Goal: Transaction & Acquisition: Download file/media

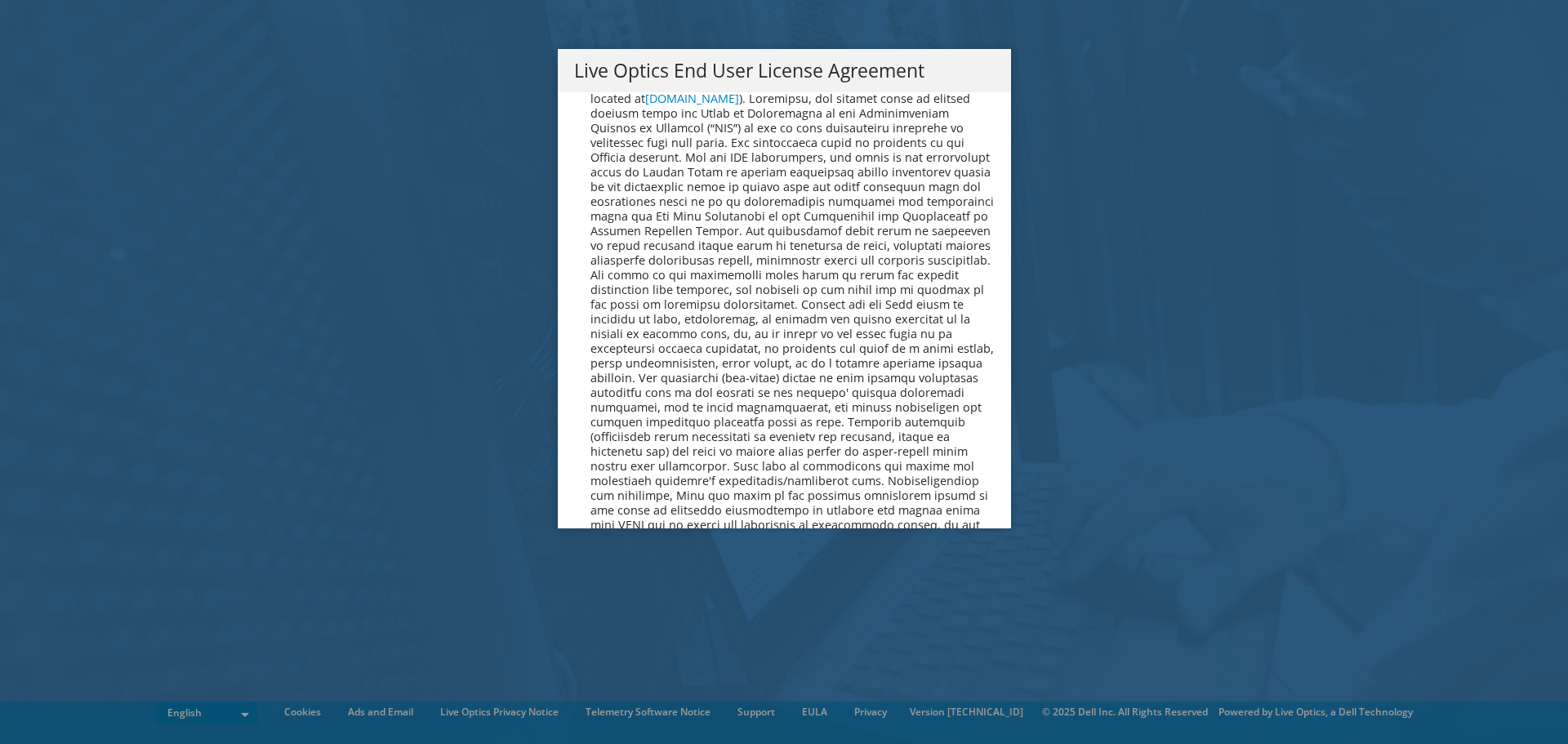
scroll to position [6174, 0]
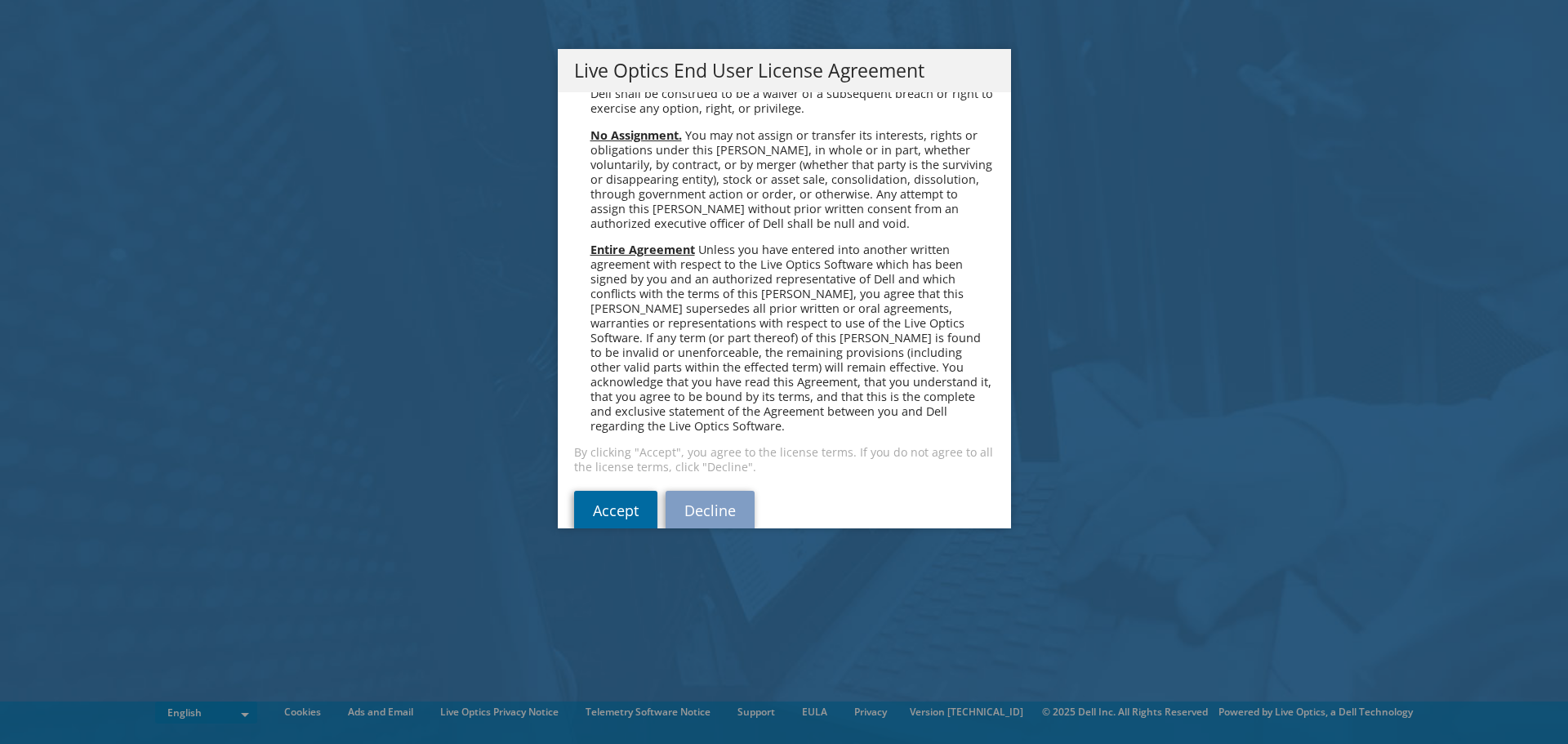
click at [606, 491] on link "Accept" at bounding box center [616, 510] width 83 height 39
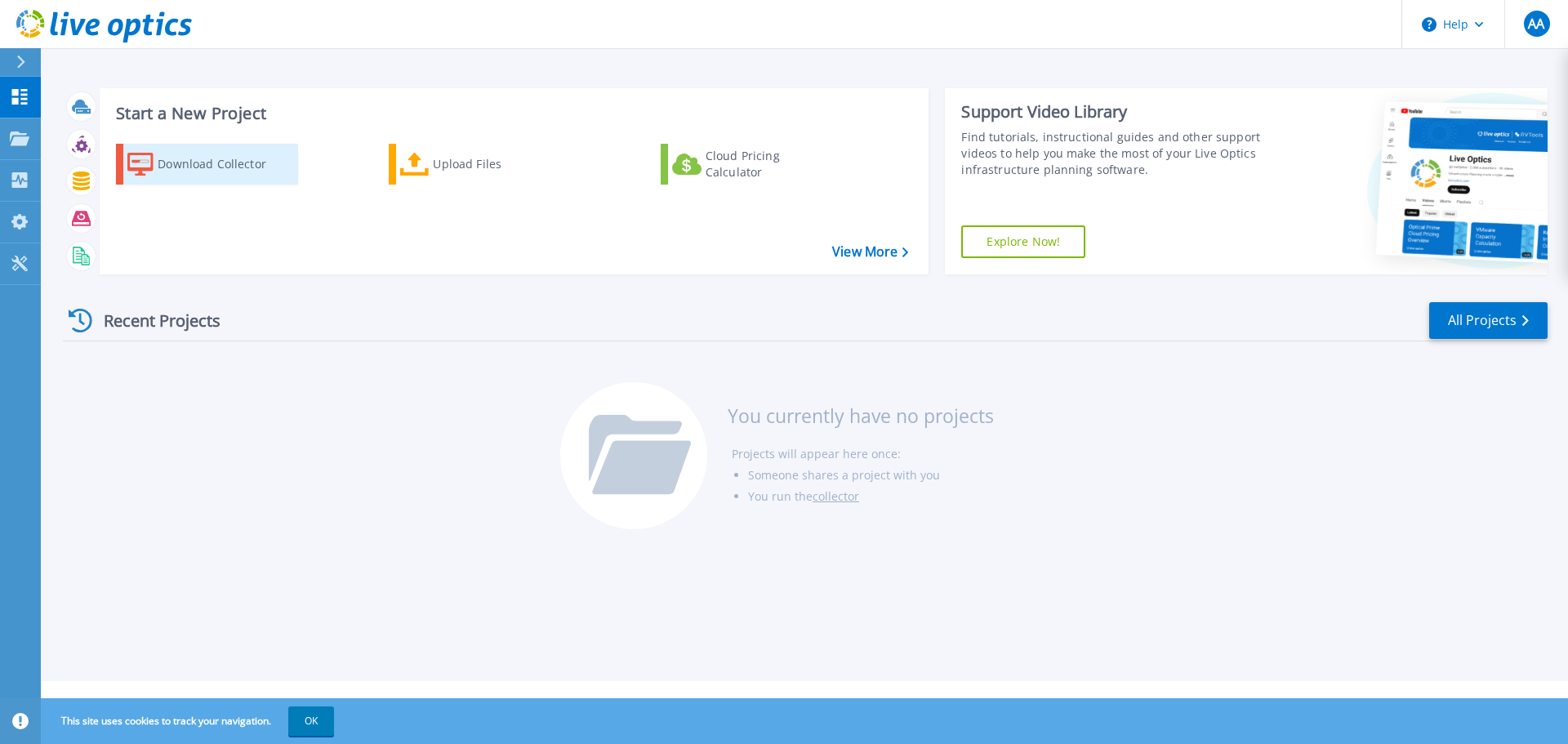
click at [235, 174] on div "Download Collector" at bounding box center [224, 164] width 131 height 33
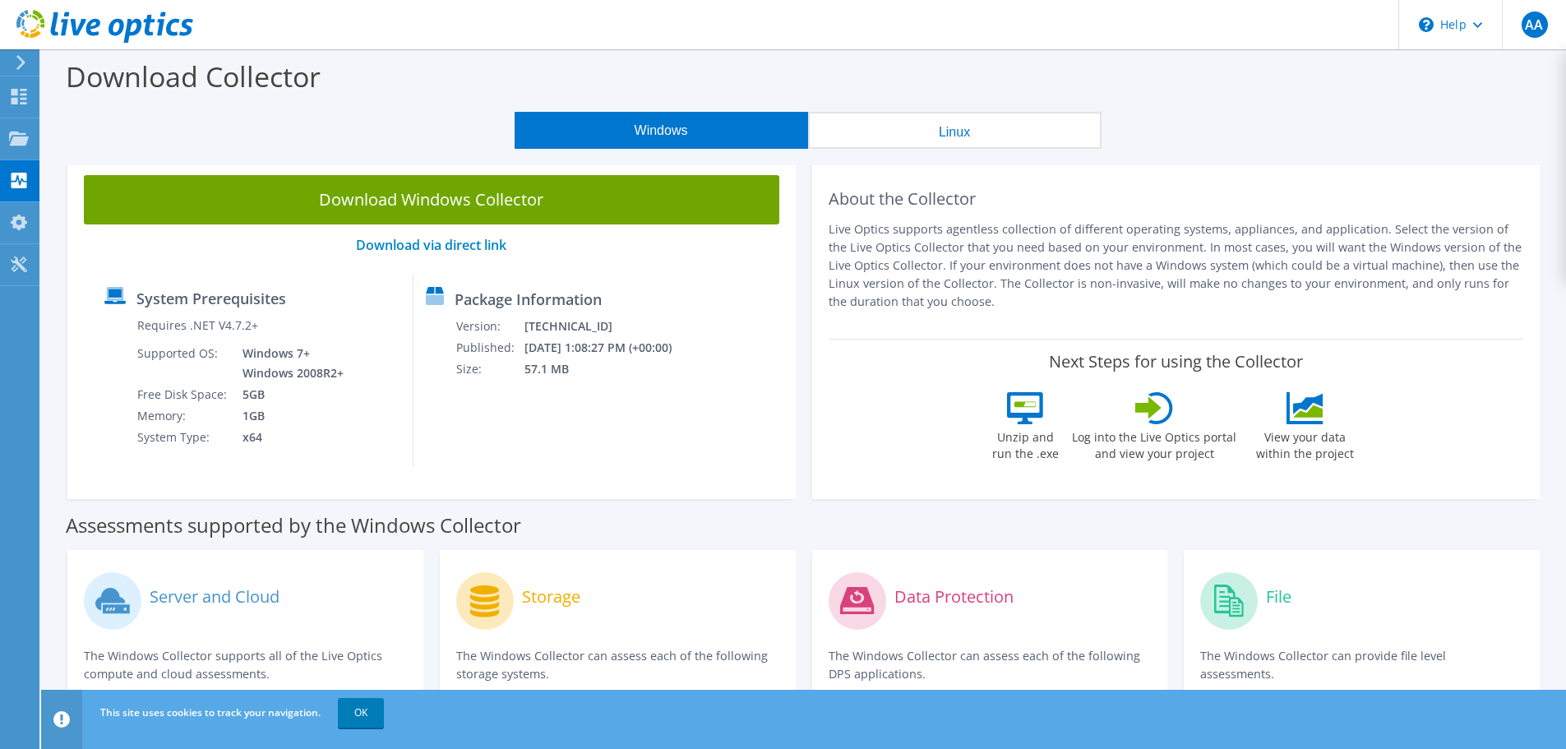
click at [478, 203] on link "Download Windows Collector" at bounding box center [431, 199] width 695 height 49
